Goal: Transaction & Acquisition: Book appointment/travel/reservation

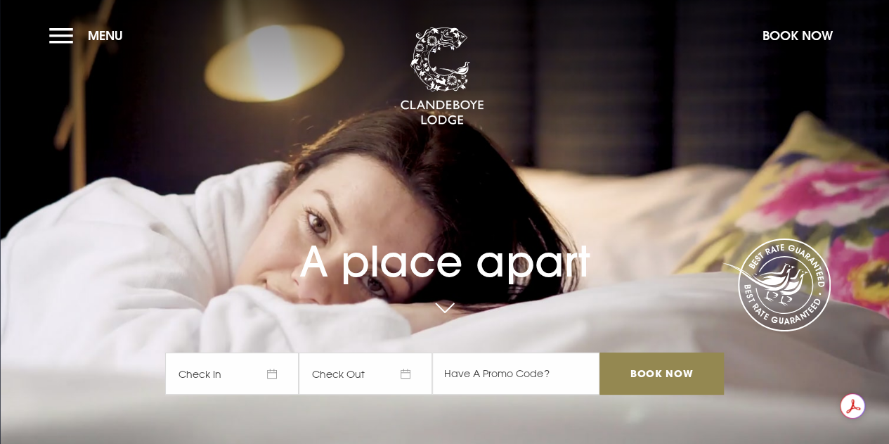
scroll to position [33, 0]
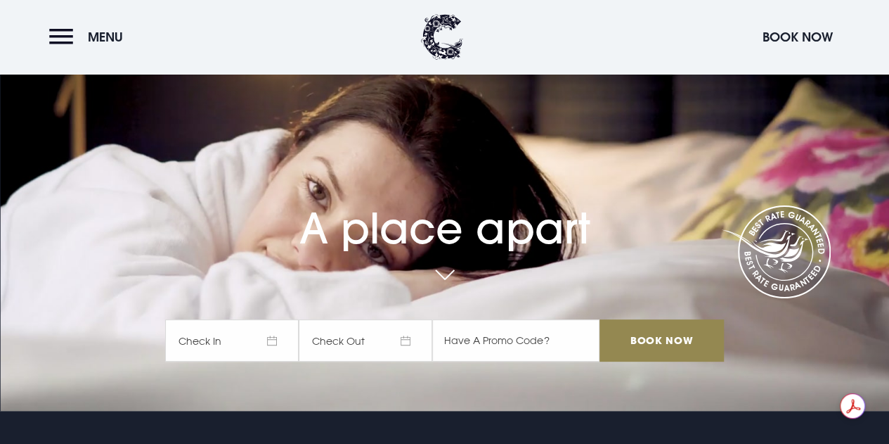
click at [243, 337] on span "Check In" at bounding box center [232, 340] width 134 height 42
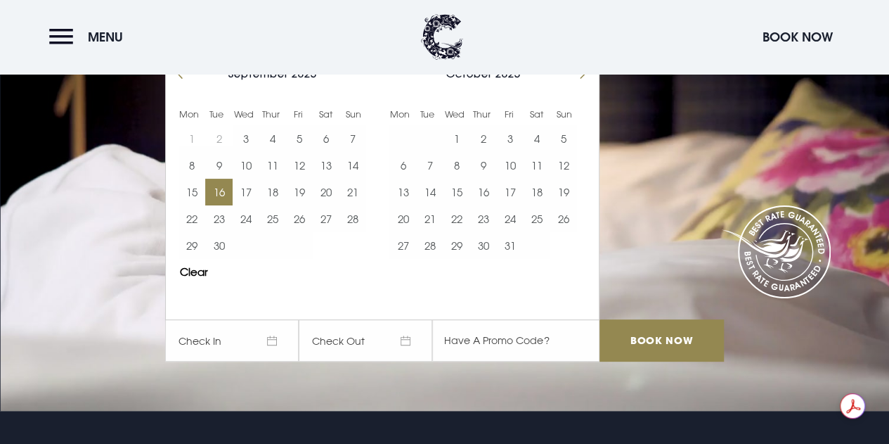
click at [232, 197] on button "16" at bounding box center [218, 192] width 27 height 27
click at [249, 193] on button "17" at bounding box center [246, 192] width 27 height 27
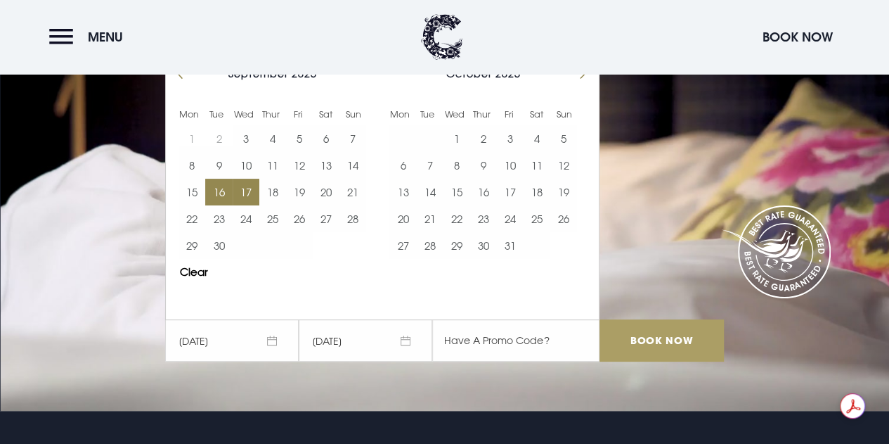
click at [647, 340] on input "Book Now" at bounding box center [662, 340] width 124 height 42
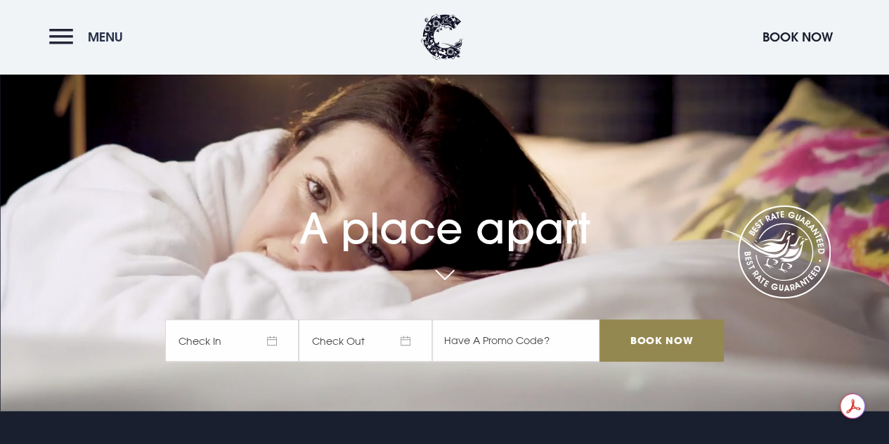
click at [59, 41] on button "Menu" at bounding box center [89, 37] width 81 height 30
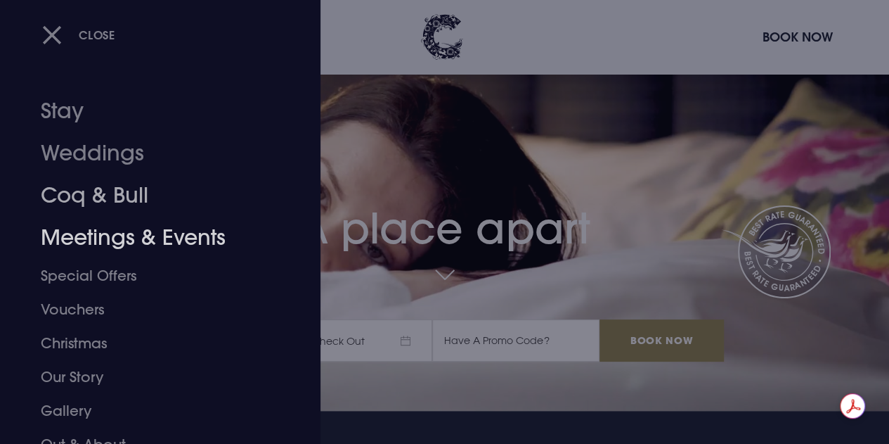
click at [98, 194] on link "Coq & Bull" at bounding box center [151, 195] width 220 height 42
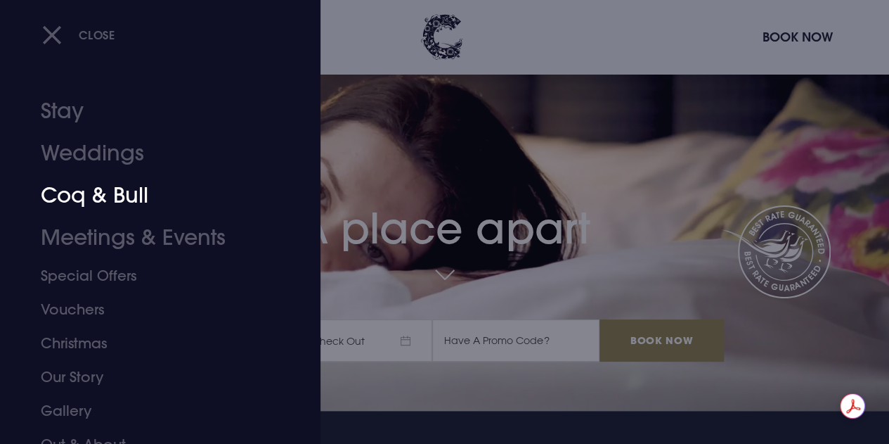
click at [67, 199] on link "Coq & Bull" at bounding box center [151, 195] width 220 height 42
click at [84, 196] on link "Coq & Bull" at bounding box center [151, 195] width 220 height 42
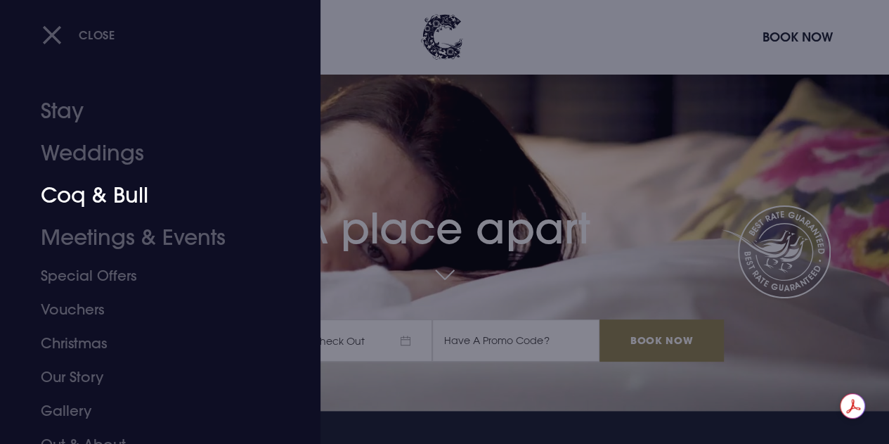
click at [84, 196] on link "Coq & Bull" at bounding box center [151, 195] width 220 height 42
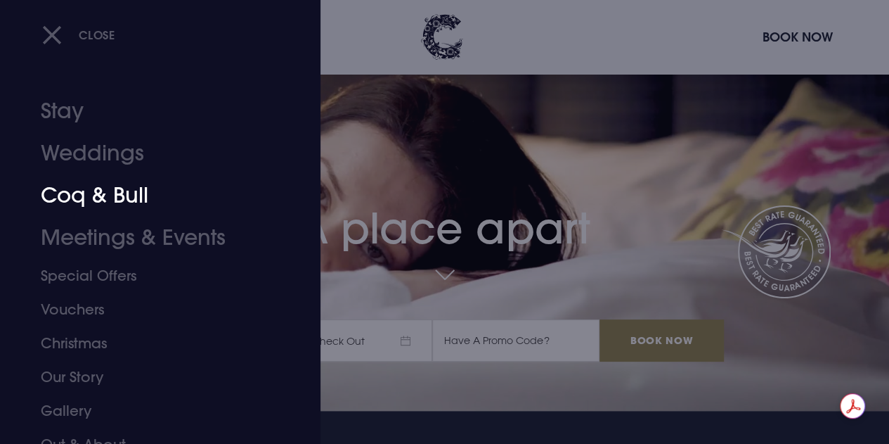
click at [84, 196] on link "Coq & Bull" at bounding box center [151, 195] width 220 height 42
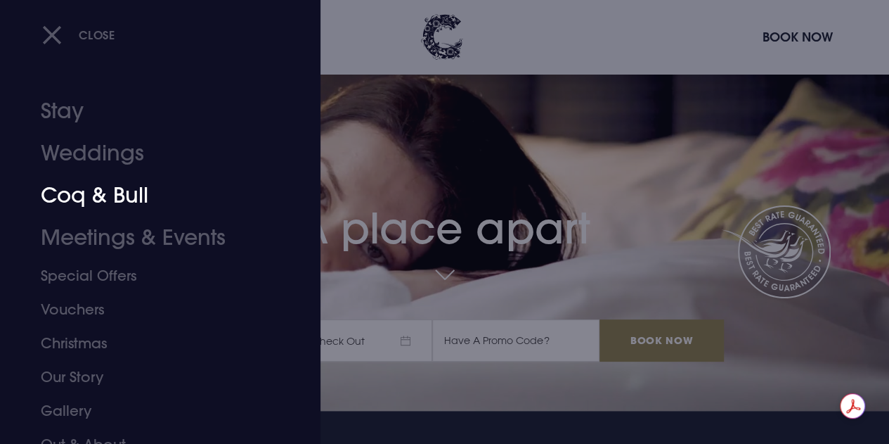
click at [84, 196] on link "Coq & Bull" at bounding box center [151, 195] width 220 height 42
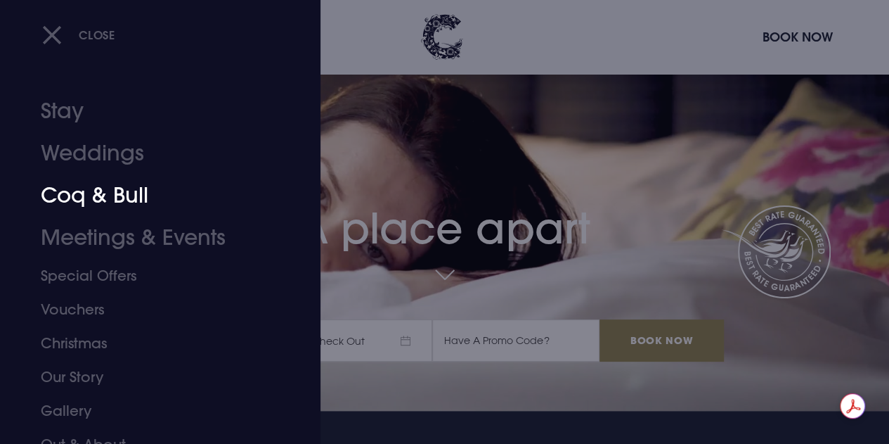
click at [84, 196] on link "Coq & Bull" at bounding box center [151, 195] width 220 height 42
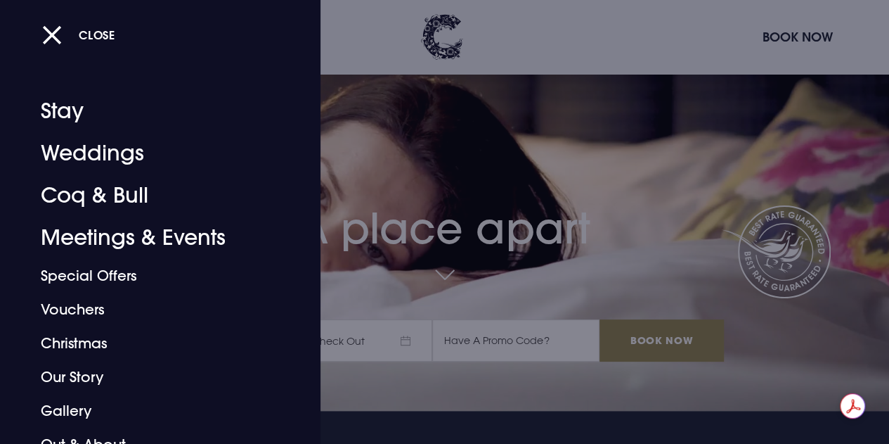
click at [377, 44] on div "Close" at bounding box center [460, 35] width 836 height 30
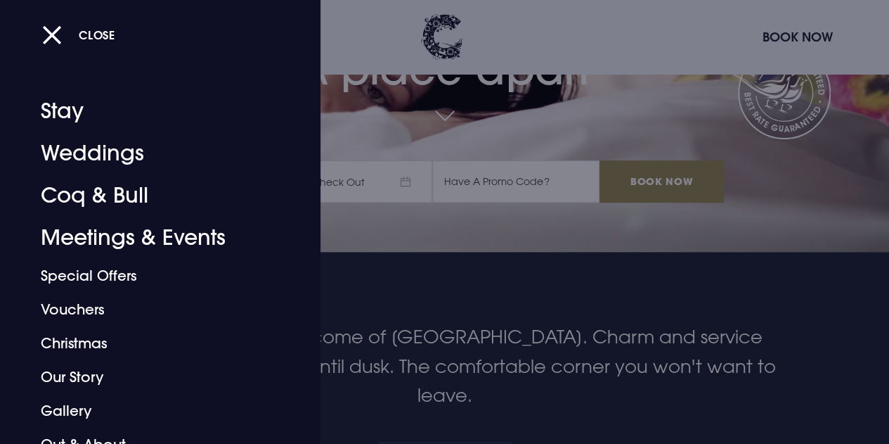
scroll to position [197, 0]
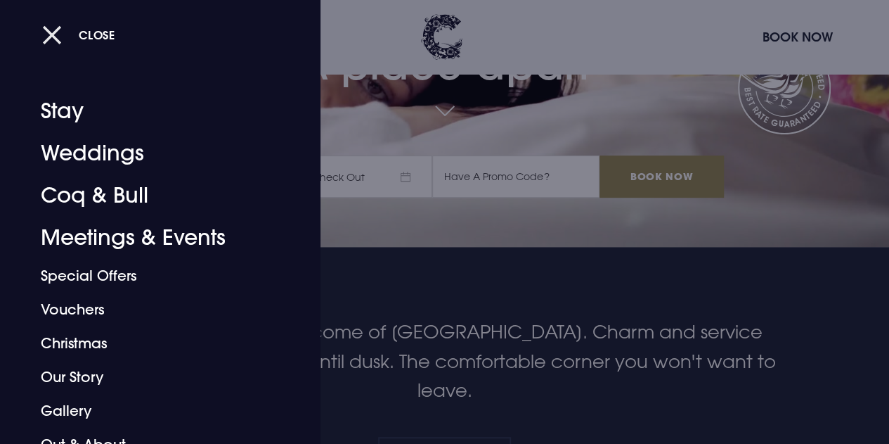
click at [56, 35] on button "Close" at bounding box center [78, 34] width 73 height 29
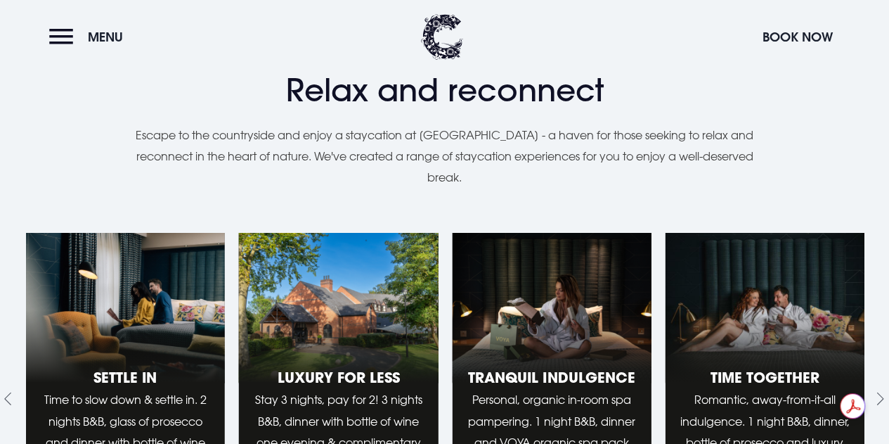
scroll to position [1210, 0]
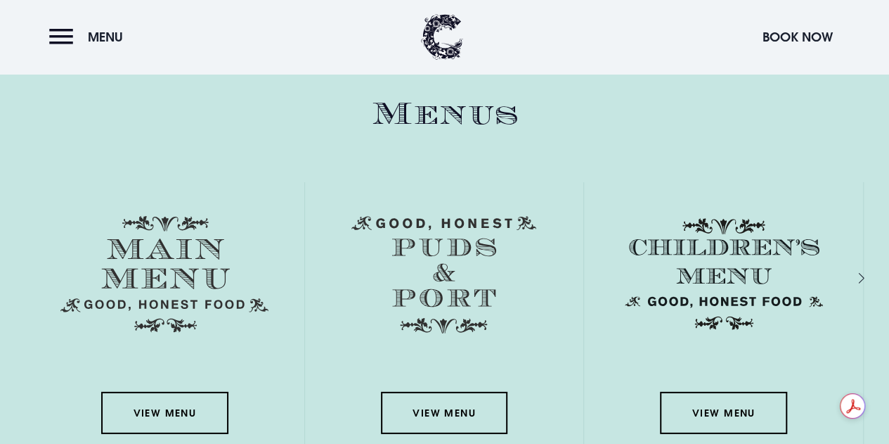
scroll to position [1880, 0]
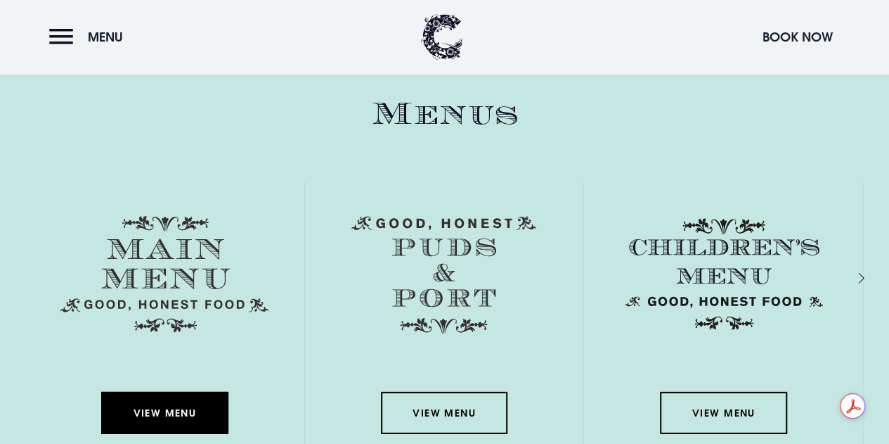
click at [162, 421] on link "View Menu" at bounding box center [164, 413] width 127 height 42
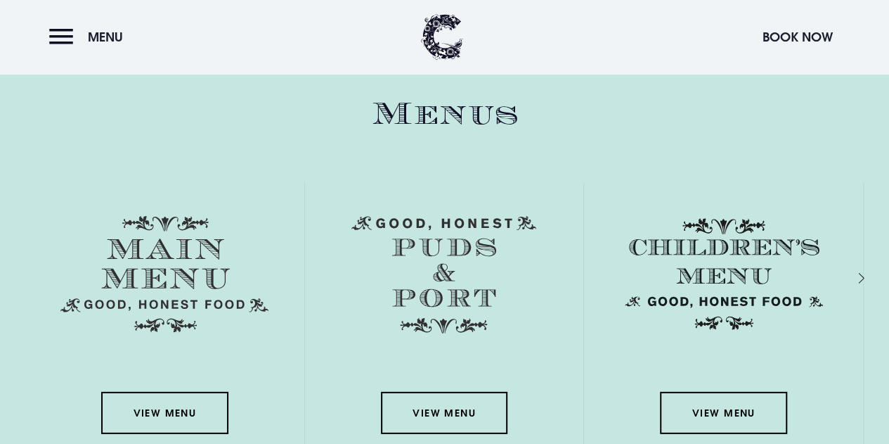
scroll to position [1870, 0]
